Goal: Transaction & Acquisition: Download file/media

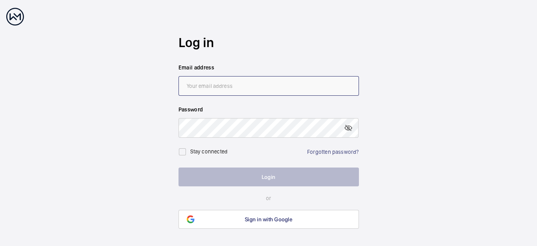
type input "[EMAIL_ADDRESS][PERSON_NAME][DOMAIN_NAME]"
click at [372, 120] on wm-front-auth-container "Log in Email address [EMAIL_ADDRESS][PERSON_NAME][DOMAIN_NAME] Password Stay co…" at bounding box center [268, 131] width 537 height 263
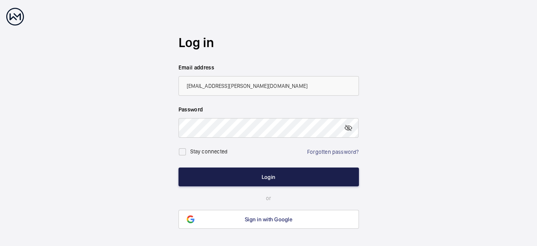
click at [307, 174] on button "Login" at bounding box center [268, 176] width 180 height 19
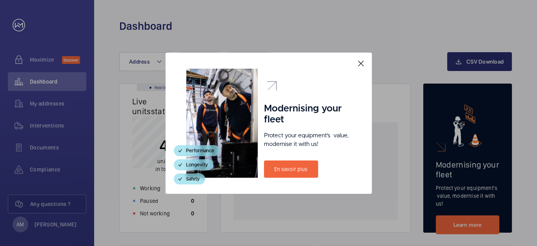
click at [359, 64] on mat-icon at bounding box center [360, 63] width 9 height 9
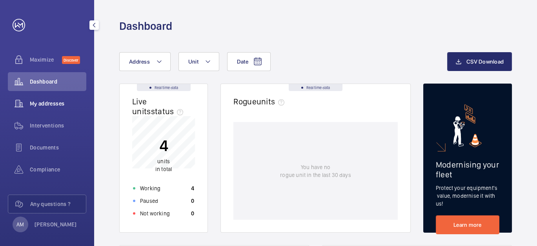
click at [46, 103] on span "My addresses" at bounding box center [58, 104] width 56 height 8
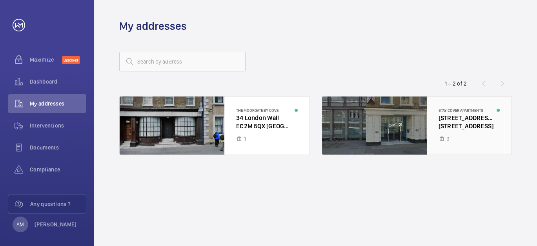
click at [445, 117] on div at bounding box center [417, 125] width 190 height 58
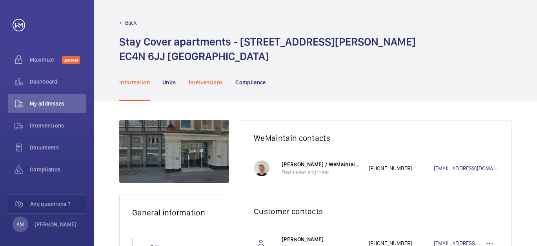
click at [200, 79] on p "Interventions" at bounding box center [206, 82] width 35 height 8
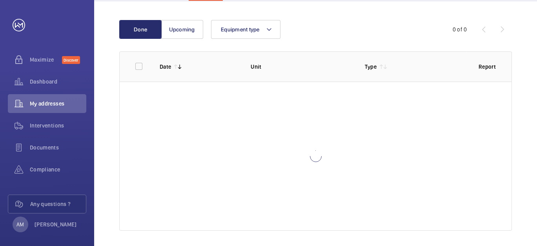
scroll to position [103, 0]
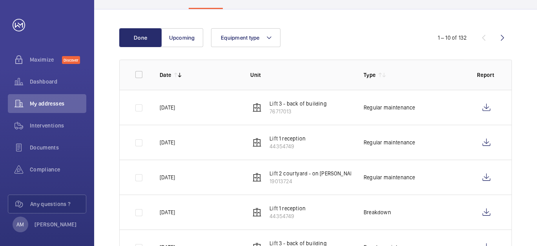
scroll to position [103, 0]
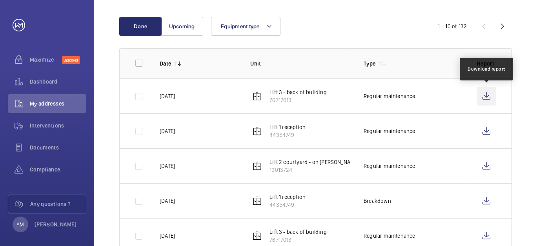
click at [484, 96] on wm-front-icon-button at bounding box center [486, 96] width 19 height 19
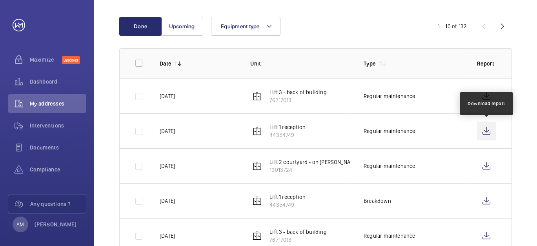
click at [486, 129] on wm-front-icon-button at bounding box center [486, 131] width 19 height 19
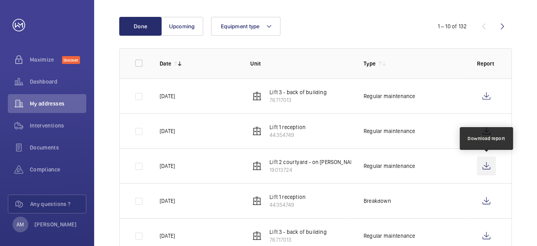
click at [488, 165] on wm-front-icon-button at bounding box center [486, 165] width 19 height 19
